Goal: Transaction & Acquisition: Purchase product/service

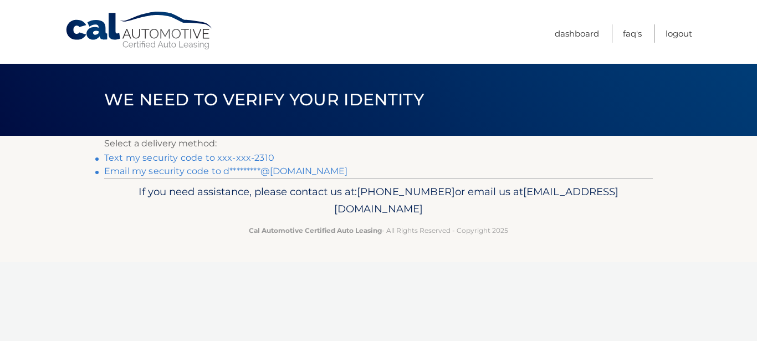
click at [225, 155] on link "Text my security code to xxx-xxx-2310" at bounding box center [189, 157] width 170 height 11
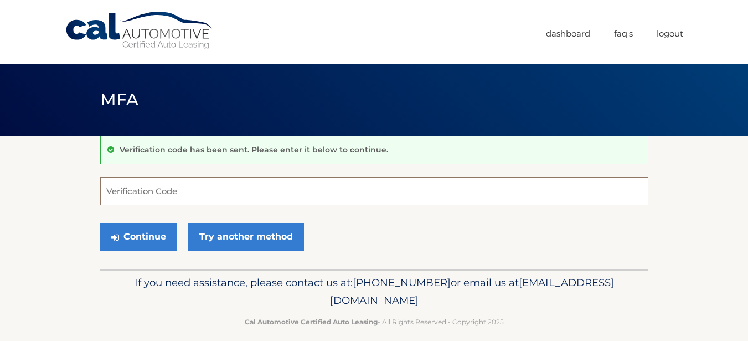
click at [151, 186] on input "Verification Code" at bounding box center [374, 191] width 548 height 28
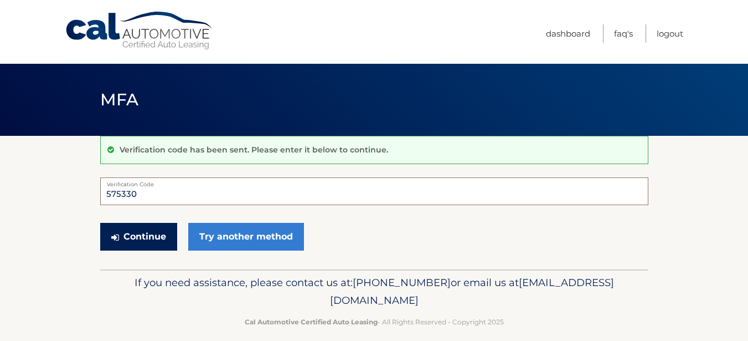
type input "575330"
click at [140, 230] on button "Continue" at bounding box center [138, 237] width 77 height 28
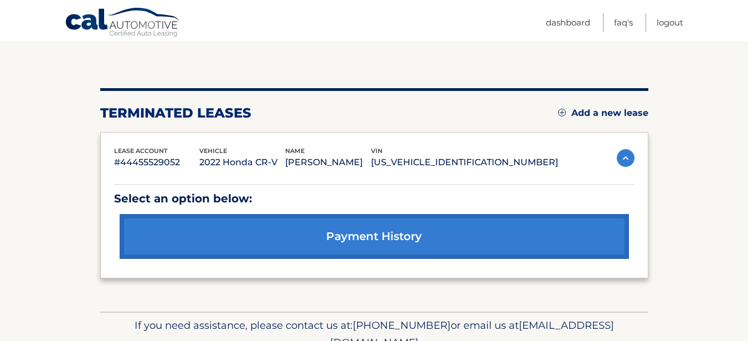
scroll to position [97, 0]
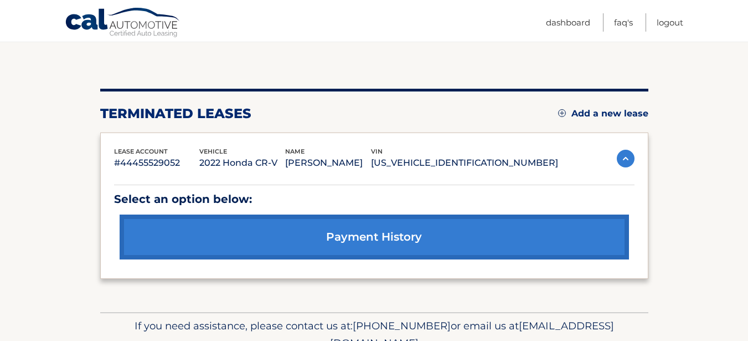
click at [598, 109] on link "Add a new lease" at bounding box center [603, 113] width 90 height 11
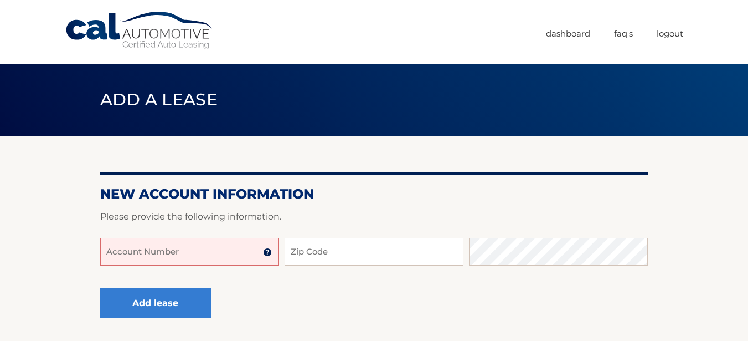
click at [207, 255] on input "Account Number" at bounding box center [189, 252] width 179 height 28
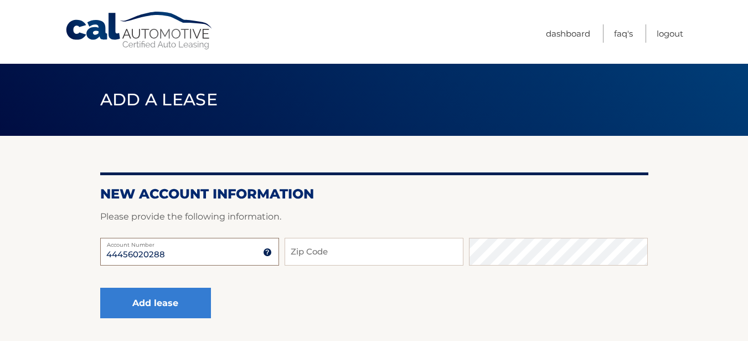
type input "44456020288"
click at [329, 250] on input "Zip Code" at bounding box center [374, 252] width 179 height 28
type input "10308"
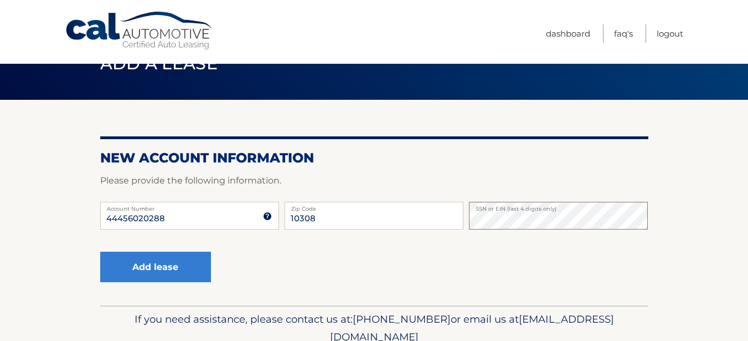
scroll to position [55, 0]
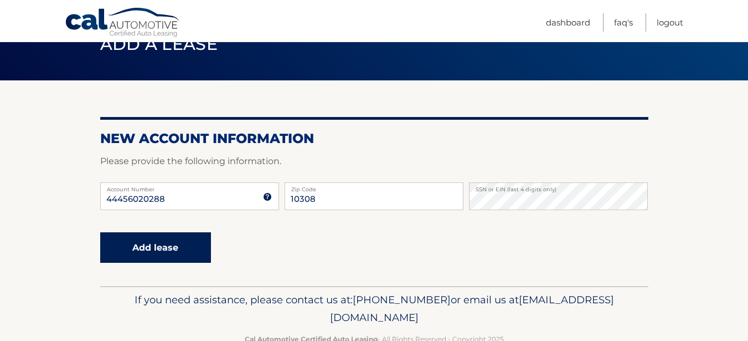
click at [145, 243] on button "Add lease" at bounding box center [155, 247] width 111 height 30
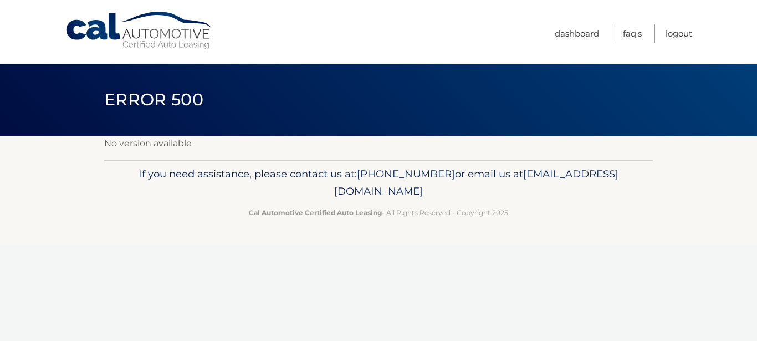
click at [163, 37] on link "Cal Automotive" at bounding box center [140, 30] width 150 height 39
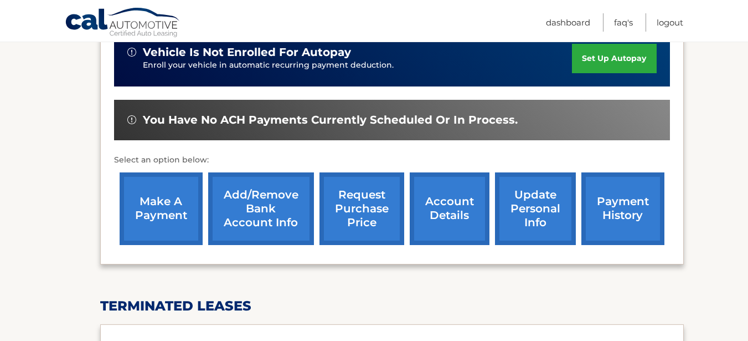
scroll to position [332, 0]
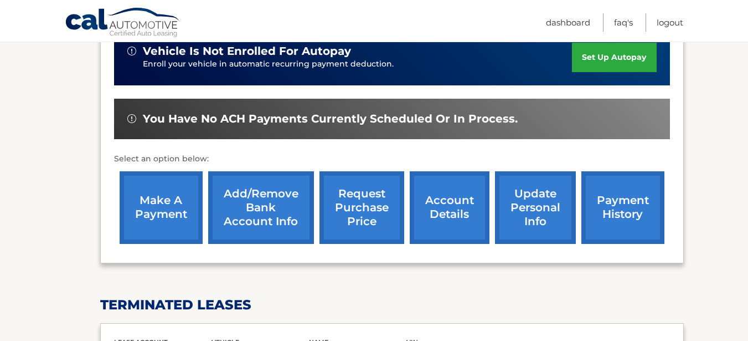
click at [152, 198] on link "make a payment" at bounding box center [161, 207] width 83 height 73
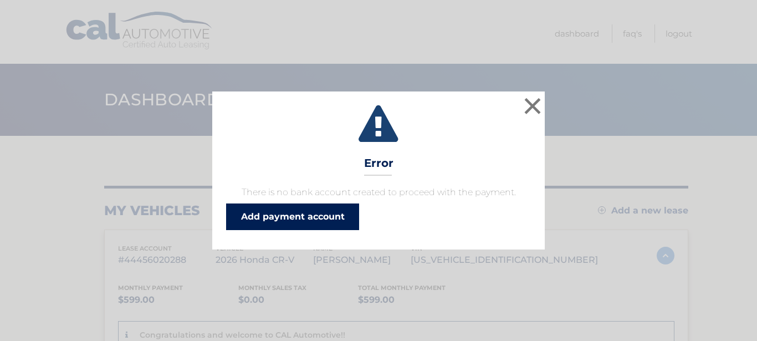
click at [283, 215] on link "Add payment account" at bounding box center [292, 216] width 133 height 27
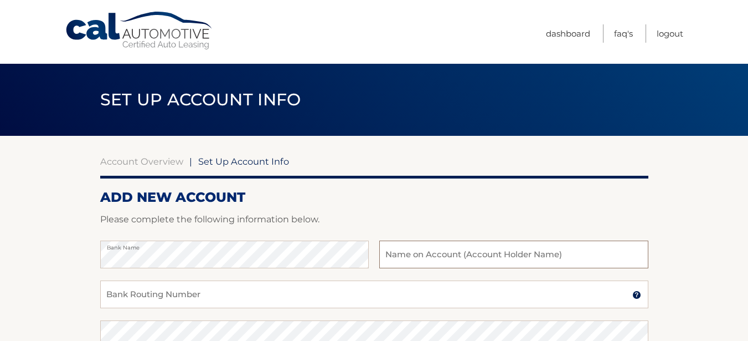
click at [495, 254] on input "text" at bounding box center [513, 254] width 269 height 28
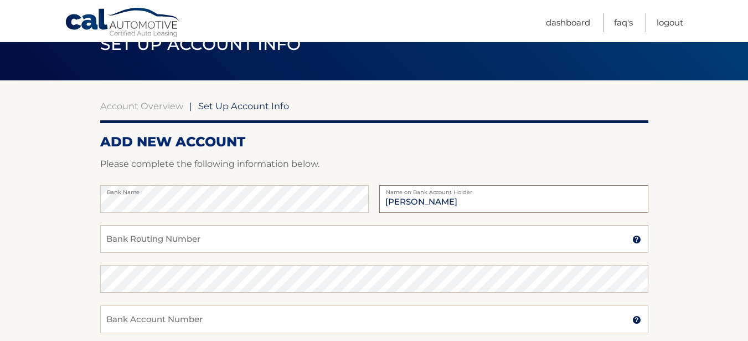
type input "Darlene J McCullen"
click at [214, 245] on input "Bank Routing Number" at bounding box center [374, 239] width 548 height 28
type input "226071004"
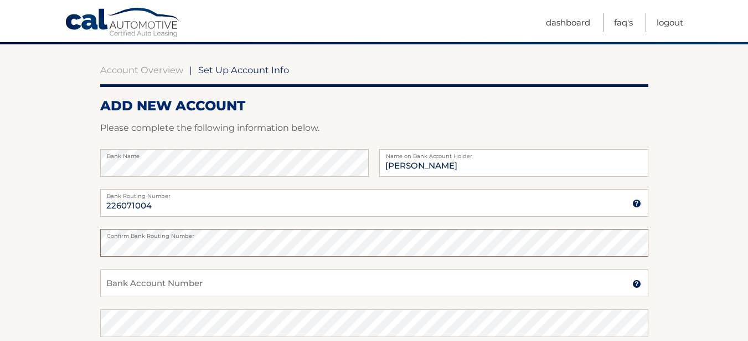
scroll to position [111, 0]
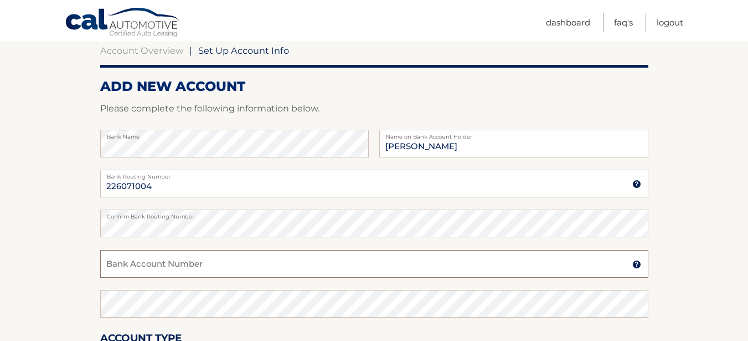
click at [166, 259] on input "Bank Account Number" at bounding box center [374, 264] width 548 height 28
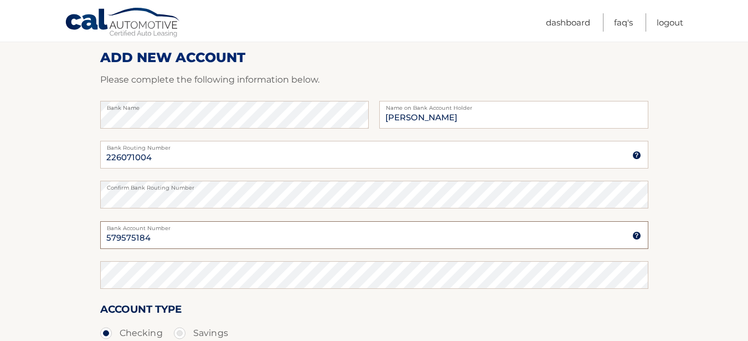
scroll to position [166, 0]
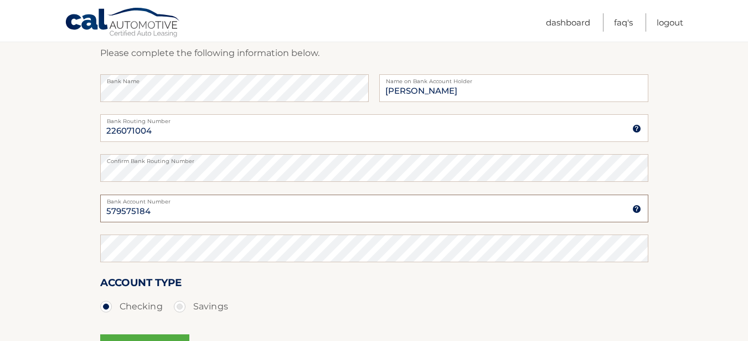
type input "579575184"
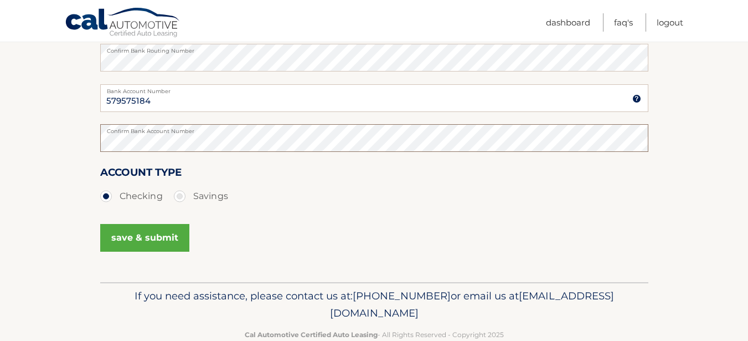
scroll to position [277, 0]
click at [158, 235] on button "save & submit" at bounding box center [144, 237] width 89 height 28
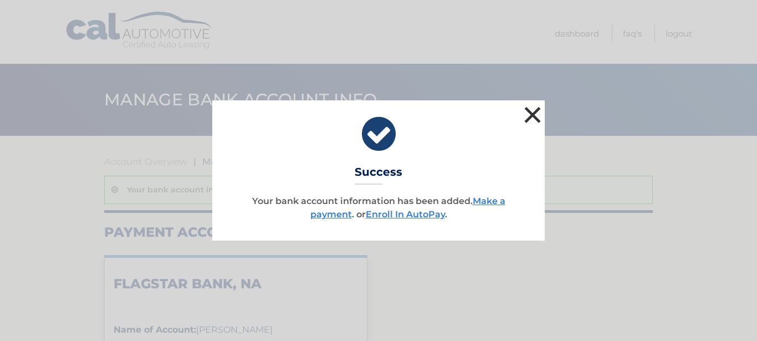
click at [533, 112] on button "×" at bounding box center [532, 115] width 22 height 22
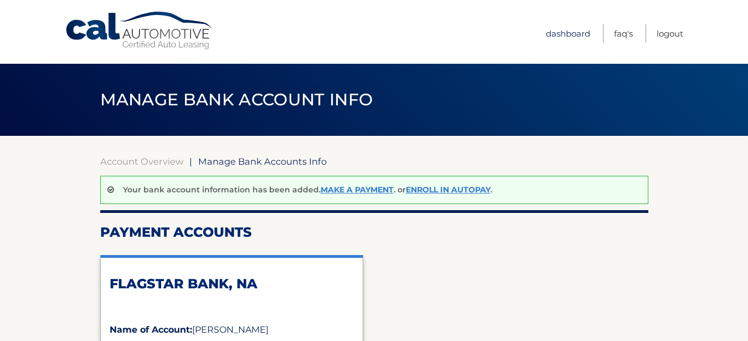
click at [571, 32] on link "Dashboard" at bounding box center [568, 33] width 44 height 18
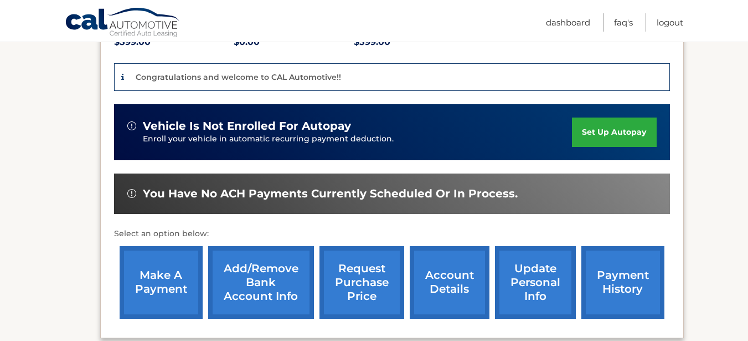
scroll to position [277, 0]
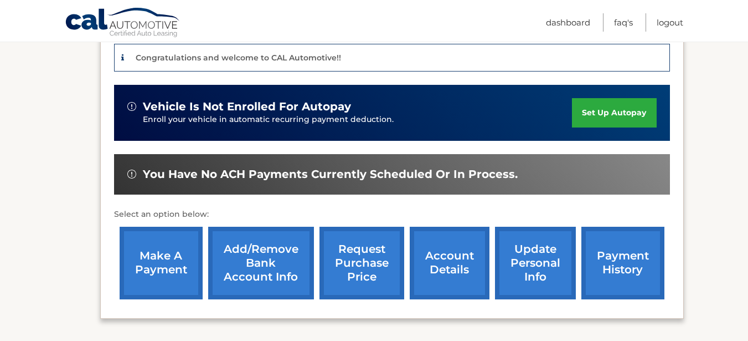
click at [172, 260] on link "make a payment" at bounding box center [161, 263] width 83 height 73
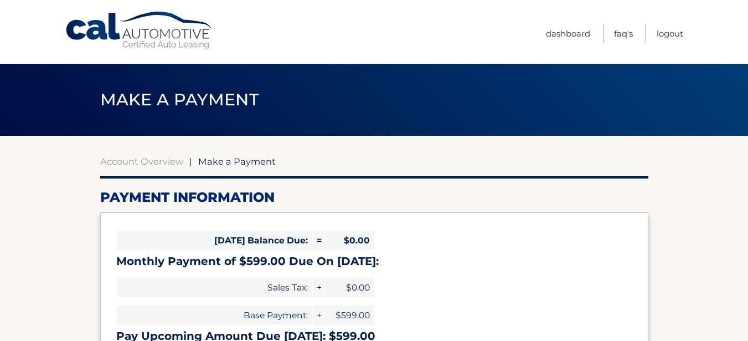
select select "YWU5YTY1NmYtZWUxNi00NzRmLWE2YmYtOWFkNDA0ZTkyM2Iy"
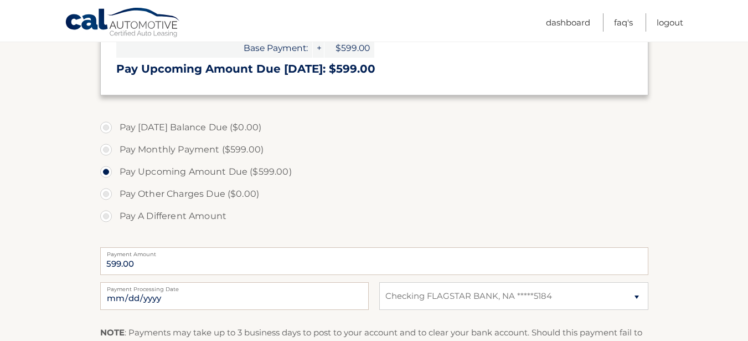
scroll to position [277, 0]
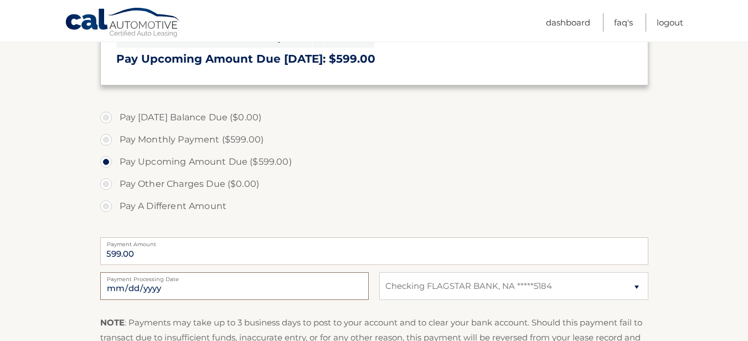
click at [182, 285] on input "2025-10-10" at bounding box center [234, 286] width 269 height 28
type input "2025-10-15"
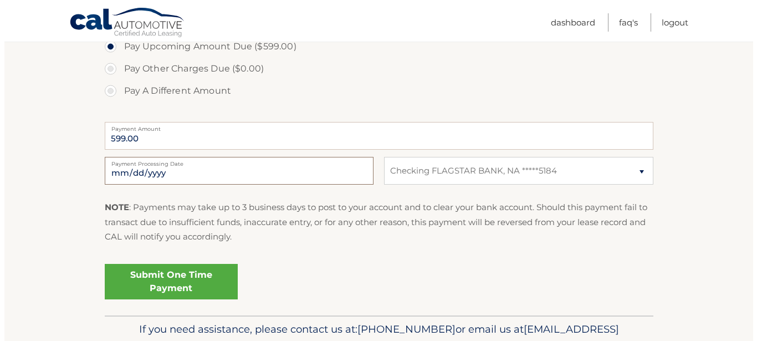
scroll to position [443, 0]
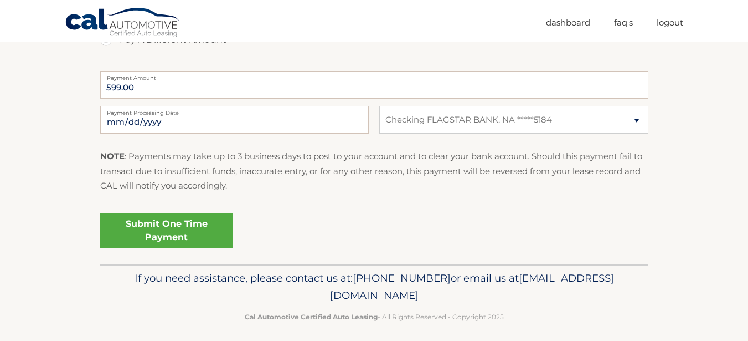
click at [163, 224] on link "Submit One Time Payment" at bounding box center [166, 230] width 133 height 35
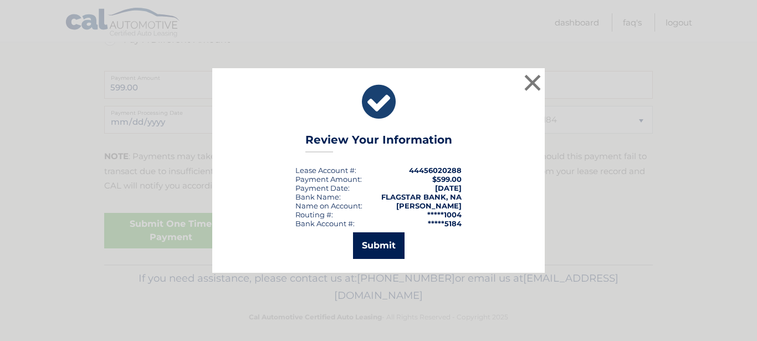
click at [377, 247] on button "Submit" at bounding box center [379, 245] width 52 height 27
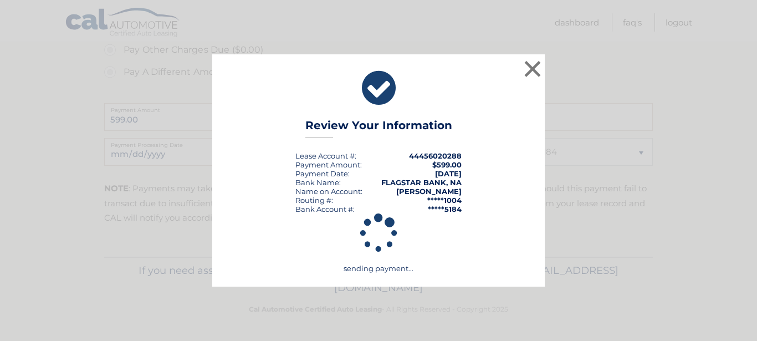
scroll to position [411, 0]
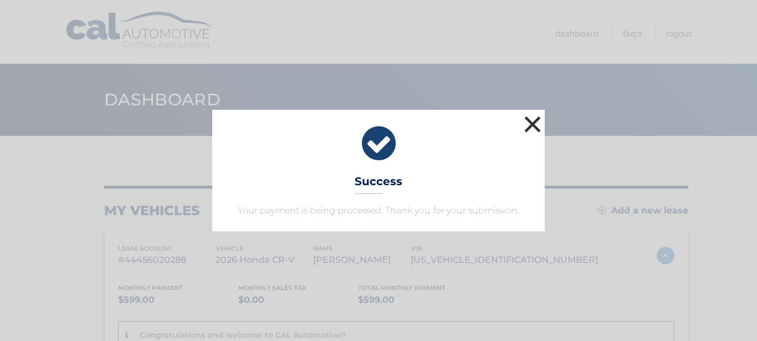
click at [541, 126] on button "×" at bounding box center [532, 124] width 22 height 22
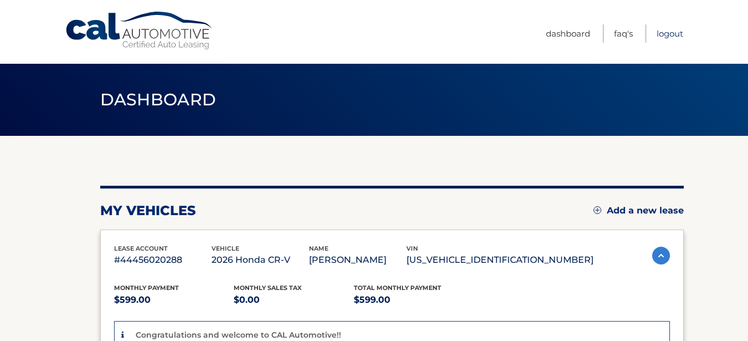
click at [659, 34] on link "Logout" at bounding box center [670, 33] width 27 height 18
